Goal: Find contact information: Find contact information

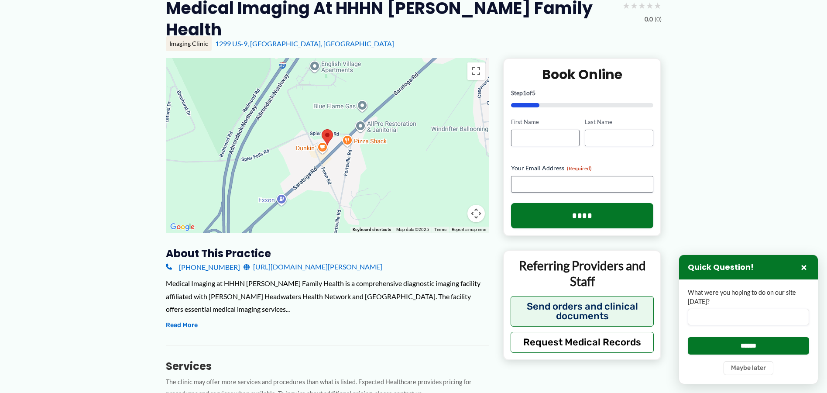
scroll to position [44, 0]
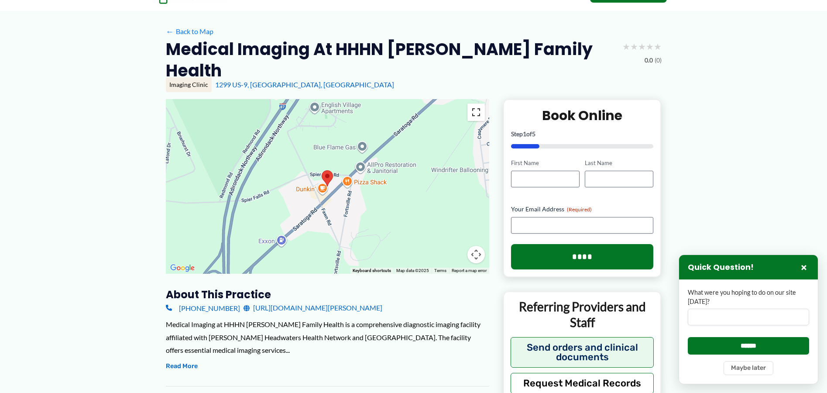
click at [475, 103] on button "Toggle fullscreen view" at bounding box center [476, 111] width 17 height 17
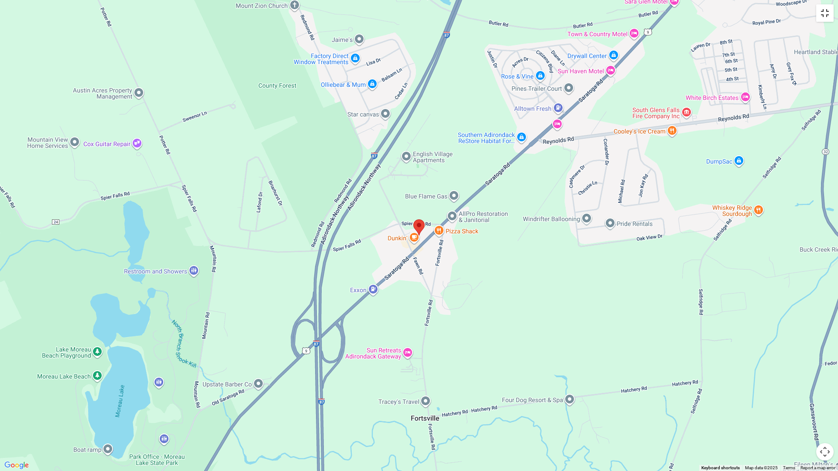
click at [824, 14] on button "Toggle fullscreen view" at bounding box center [824, 12] width 17 height 17
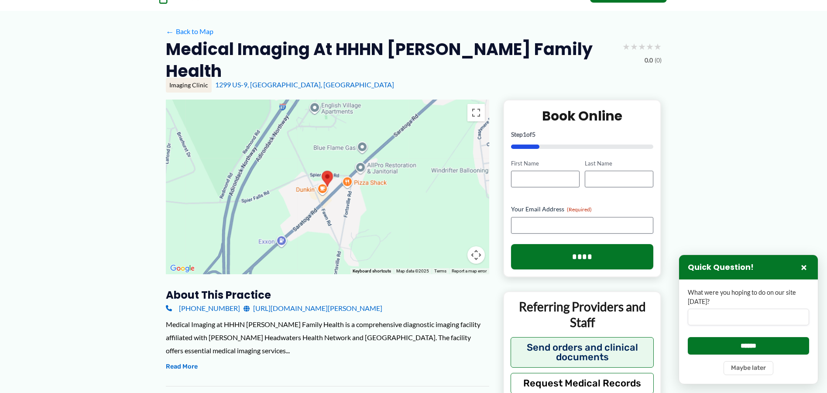
click at [184, 78] on div "Imaging Clinic" at bounding box center [189, 85] width 46 height 15
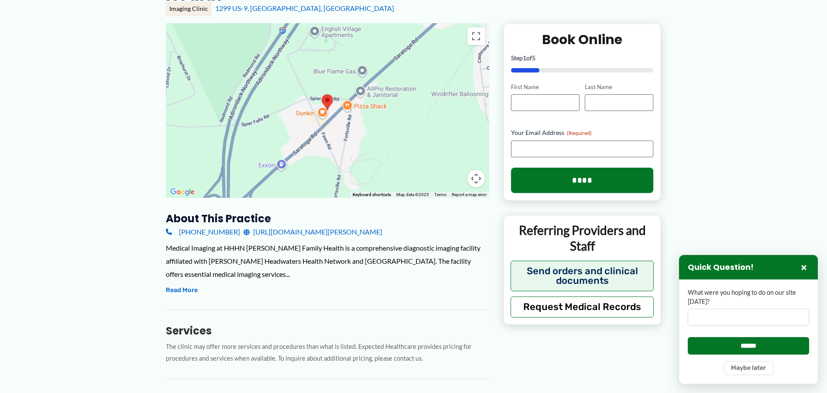
scroll to position [103, 0]
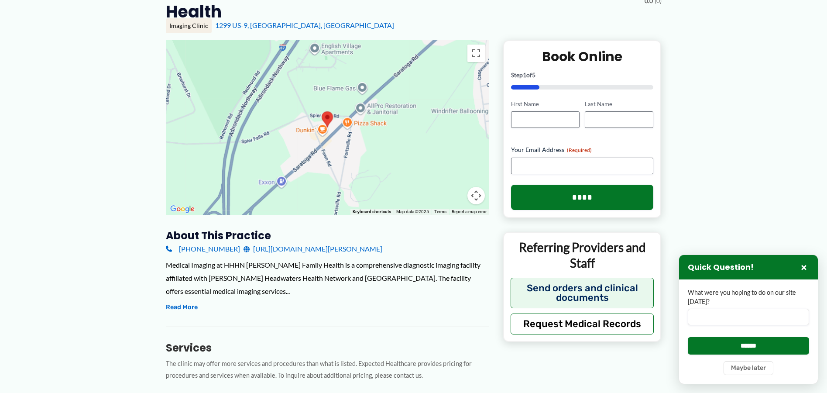
click at [296, 242] on link "[URL][DOMAIN_NAME][PERSON_NAME]" at bounding box center [313, 248] width 139 height 13
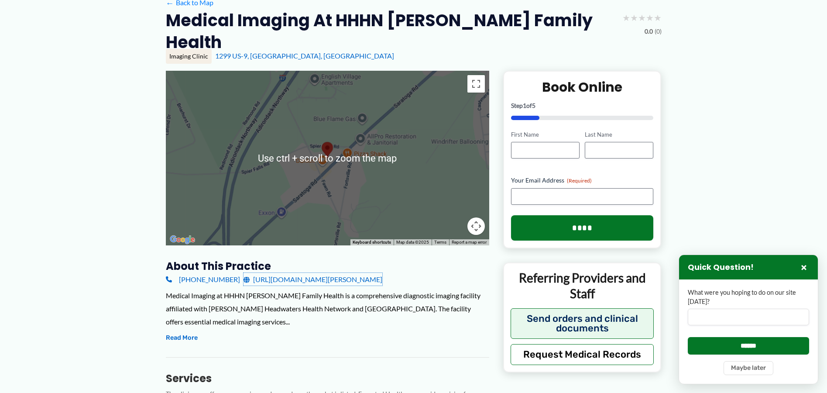
scroll to position [59, 0]
